Goal: Navigation & Orientation: Find specific page/section

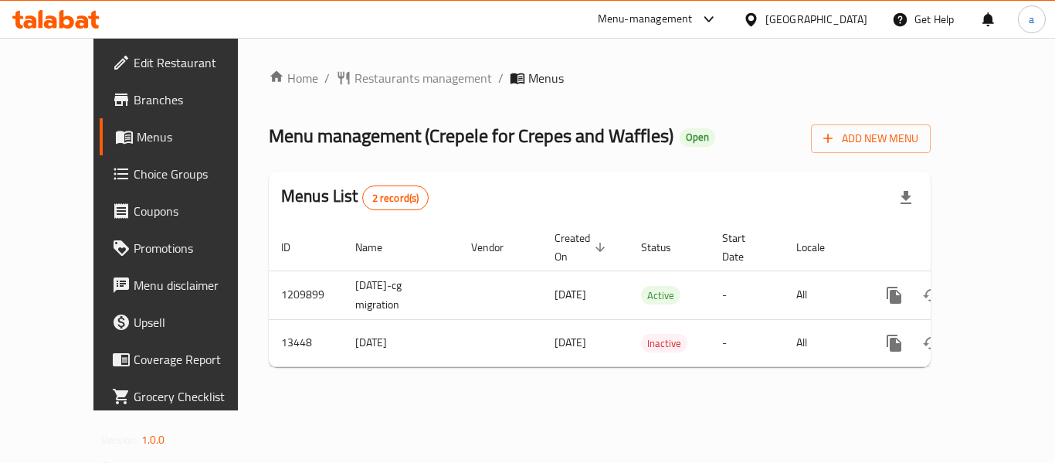
click at [370, 90] on div "Home / Restaurants management / Menus Menu management ( Crepele for Crepes and …" at bounding box center [600, 224] width 662 height 310
click at [368, 79] on span "Restaurants management" at bounding box center [422, 78] width 137 height 19
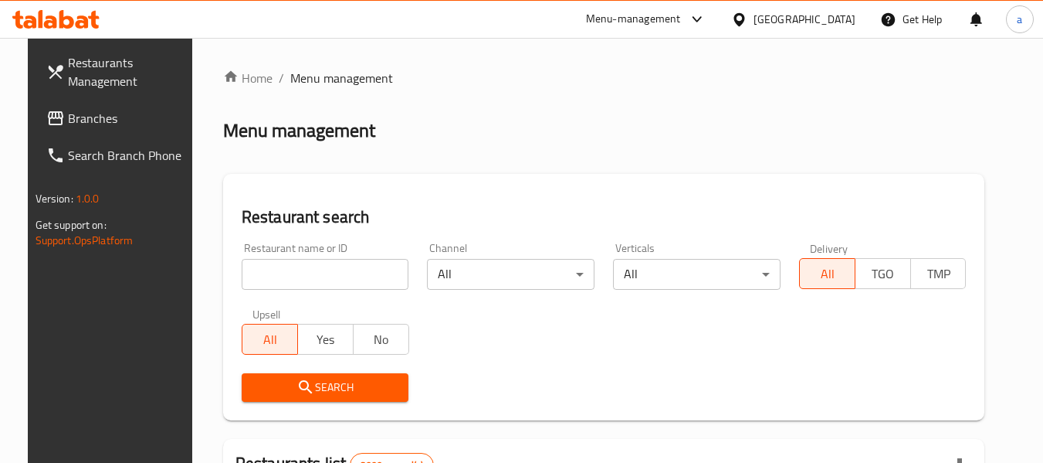
click at [92, 110] on span "Branches" at bounding box center [129, 118] width 122 height 19
